Goal: Complete application form

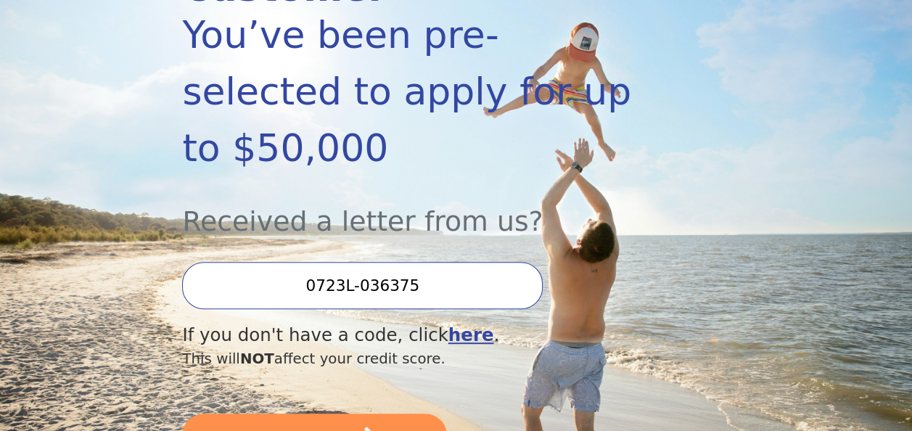
scroll to position [277, 0]
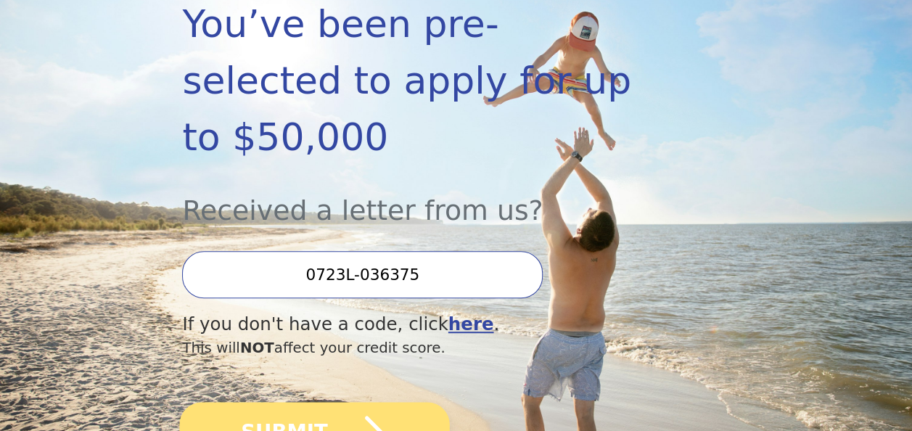
click at [365, 416] on icon "submit" at bounding box center [358, 432] width 52 height 33
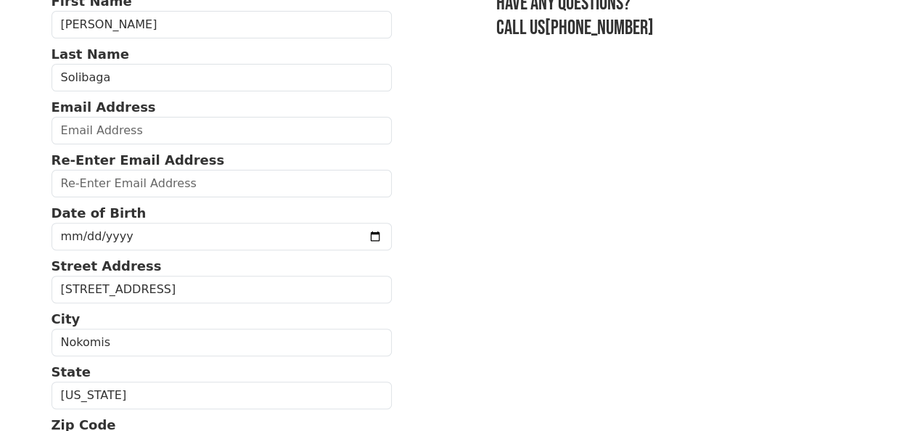
scroll to position [140, 0]
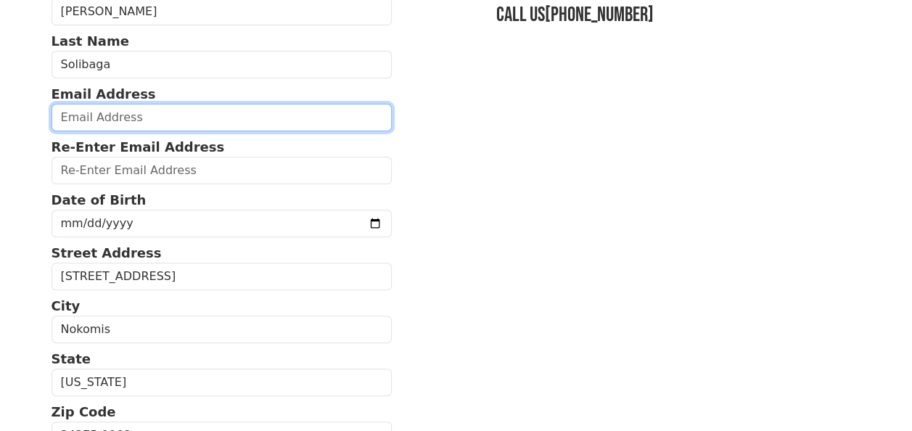
click at [133, 121] on input "email" at bounding box center [222, 118] width 341 height 28
type input "[EMAIL_ADDRESS][DOMAIN_NAME]"
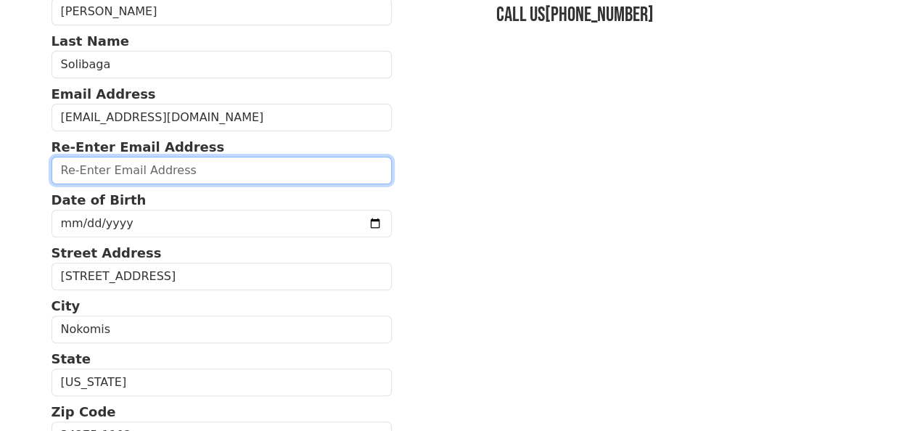
click at [122, 168] on input "email" at bounding box center [222, 171] width 341 height 28
type input "[EMAIL_ADDRESS][DOMAIN_NAME]"
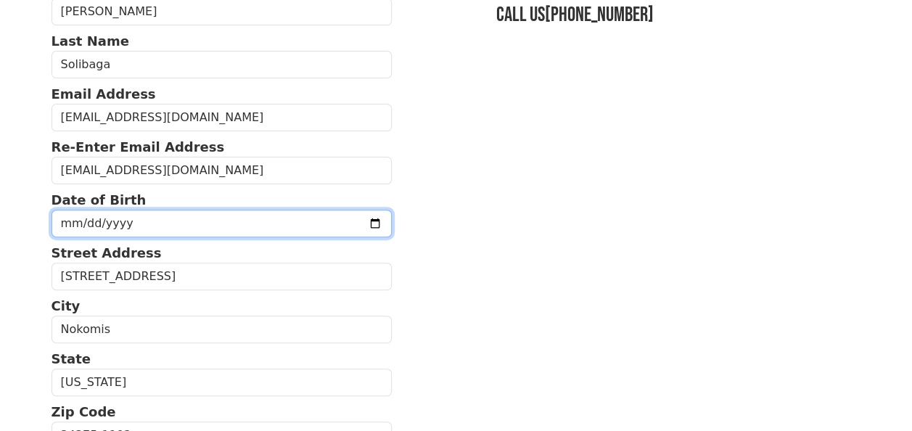
click at [144, 225] on input "date" at bounding box center [222, 224] width 341 height 28
click at [65, 216] on input "date" at bounding box center [222, 224] width 341 height 28
type input "[DATE]"
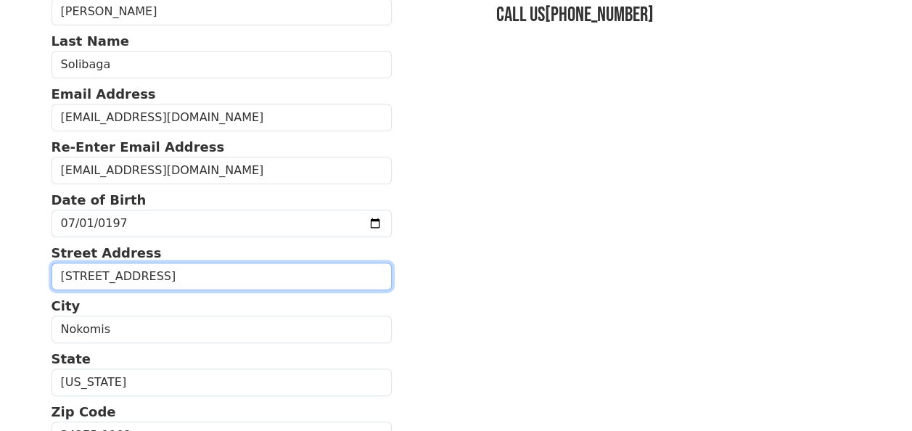
click at [183, 271] on input "[STREET_ADDRESS]" at bounding box center [222, 277] width 341 height 28
type input "[STREET_ADDRESS] East"
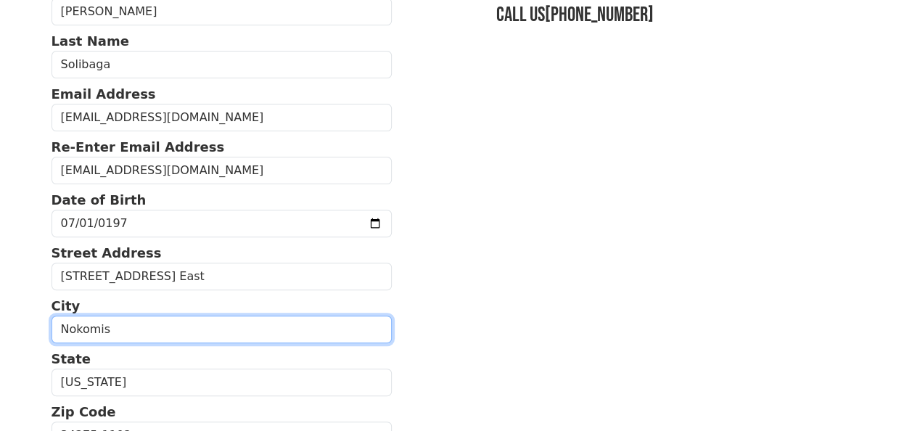
click at [157, 326] on input "Nokomis" at bounding box center [222, 330] width 341 height 28
type input "N"
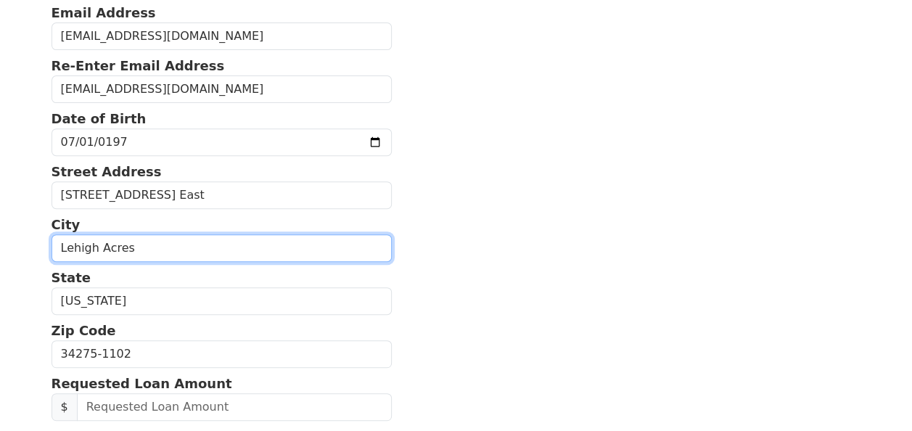
scroll to position [302, 0]
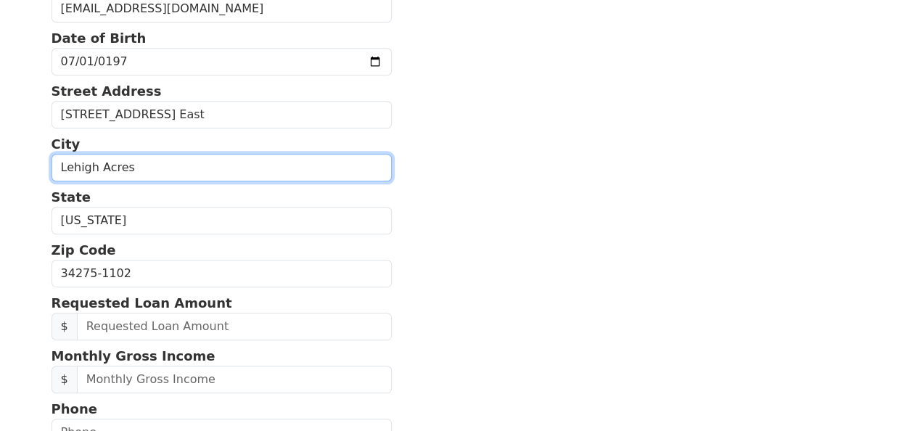
type input "Lehigh Acres"
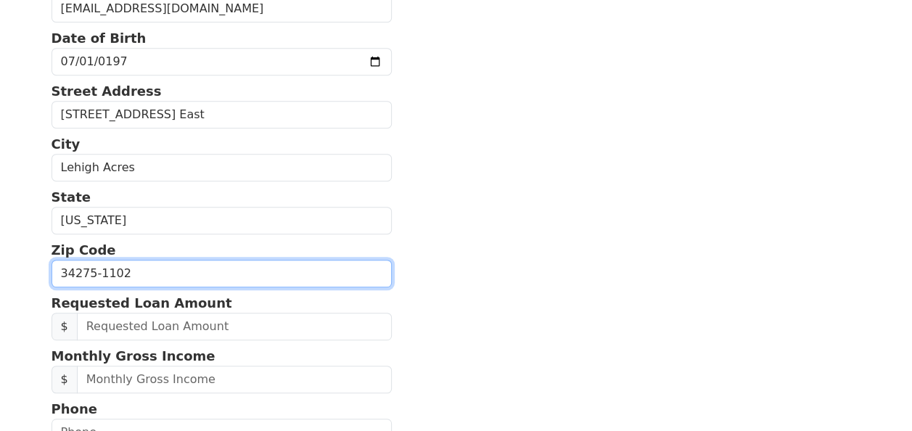
click at [183, 273] on input "34275-1102" at bounding box center [222, 274] width 341 height 28
type input "3"
type input "33974"
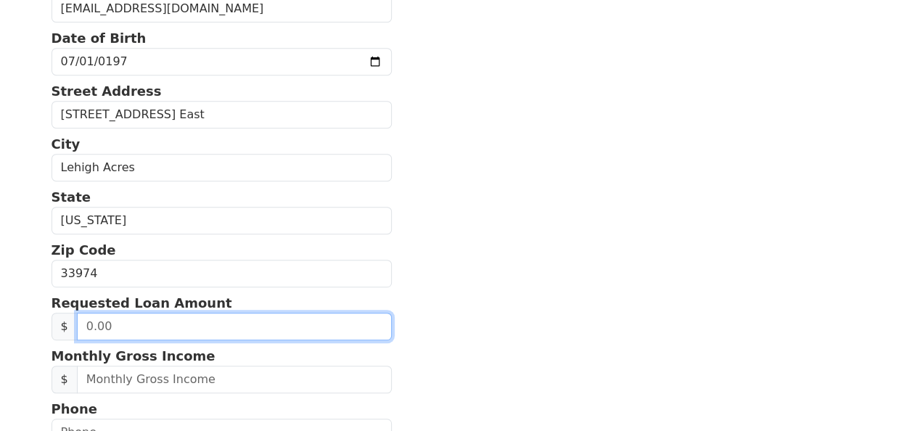
click at [247, 331] on input "text" at bounding box center [234, 327] width 315 height 28
click at [115, 325] on input "text" at bounding box center [234, 327] width 315 height 28
type input "13,000.00"
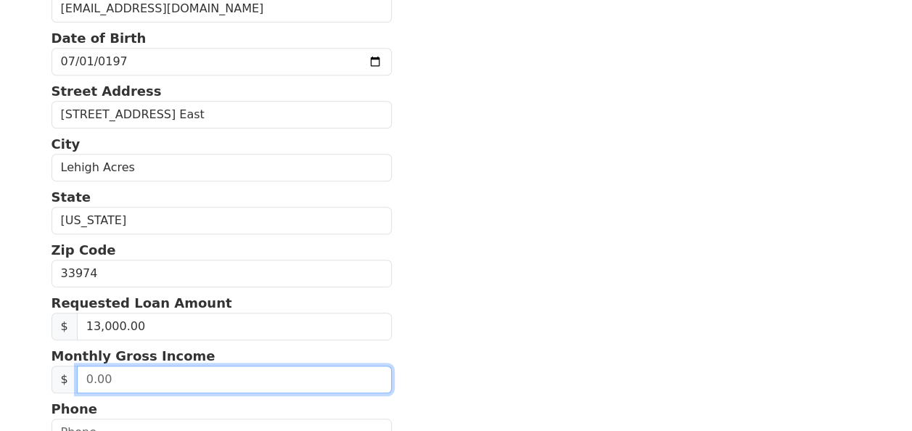
click at [287, 374] on input "text" at bounding box center [234, 380] width 315 height 28
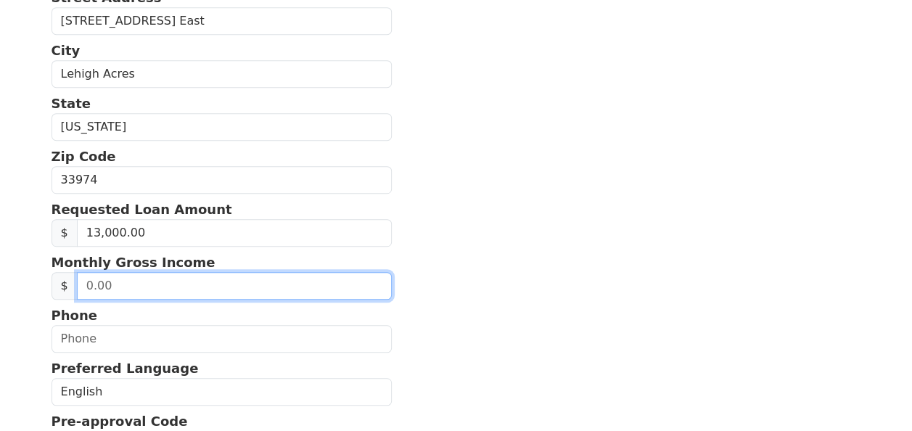
scroll to position [396, 0]
type input "8,500.00"
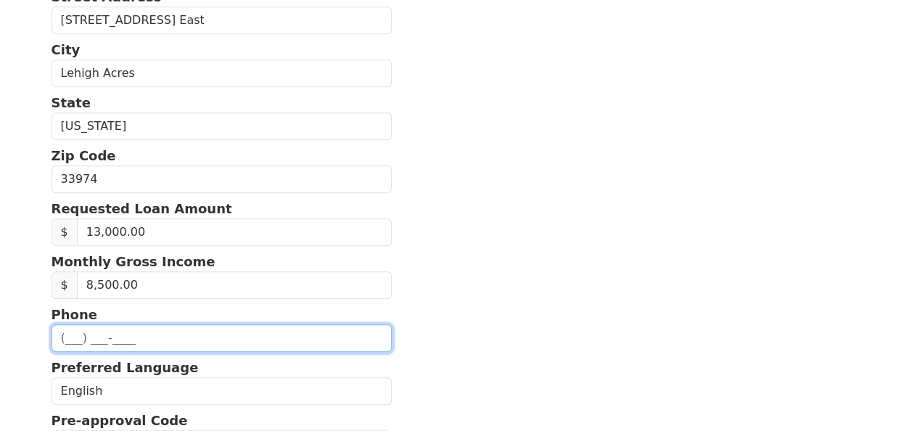
click at [226, 334] on input "text" at bounding box center [222, 338] width 341 height 28
type input "(941) 977-6894"
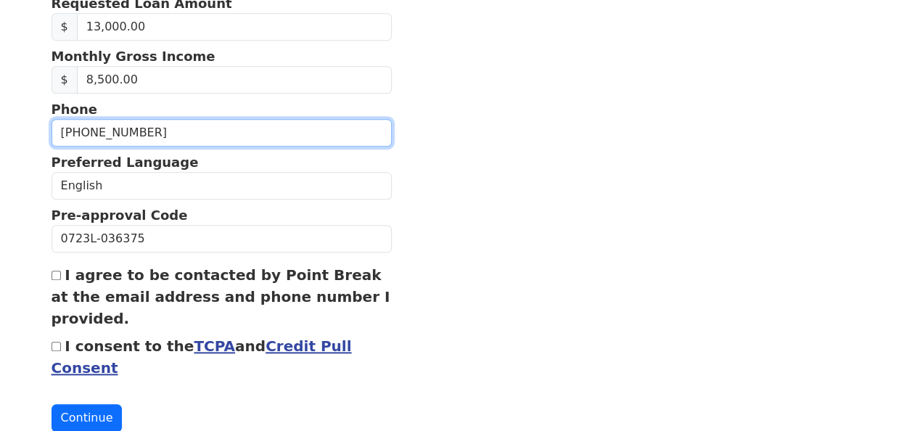
scroll to position [603, 0]
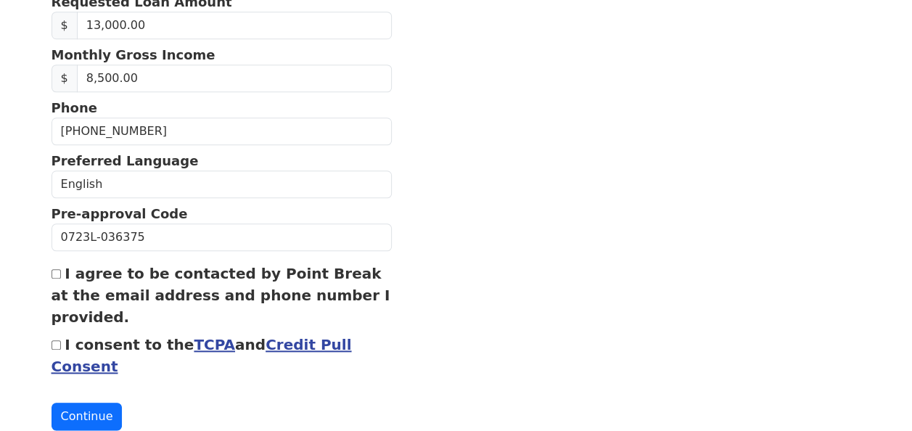
click at [54, 269] on input "I agree to be contacted by Point Break at the email address and phone number I …" at bounding box center [56, 273] width 9 height 9
checkbox input "true"
click at [54, 340] on input "I consent to the TCPA and Credit Pull Consent" at bounding box center [56, 344] width 9 height 9
checkbox input "true"
click at [93, 406] on button "Continue" at bounding box center [87, 417] width 71 height 28
